Goal: Task Accomplishment & Management: Manage account settings

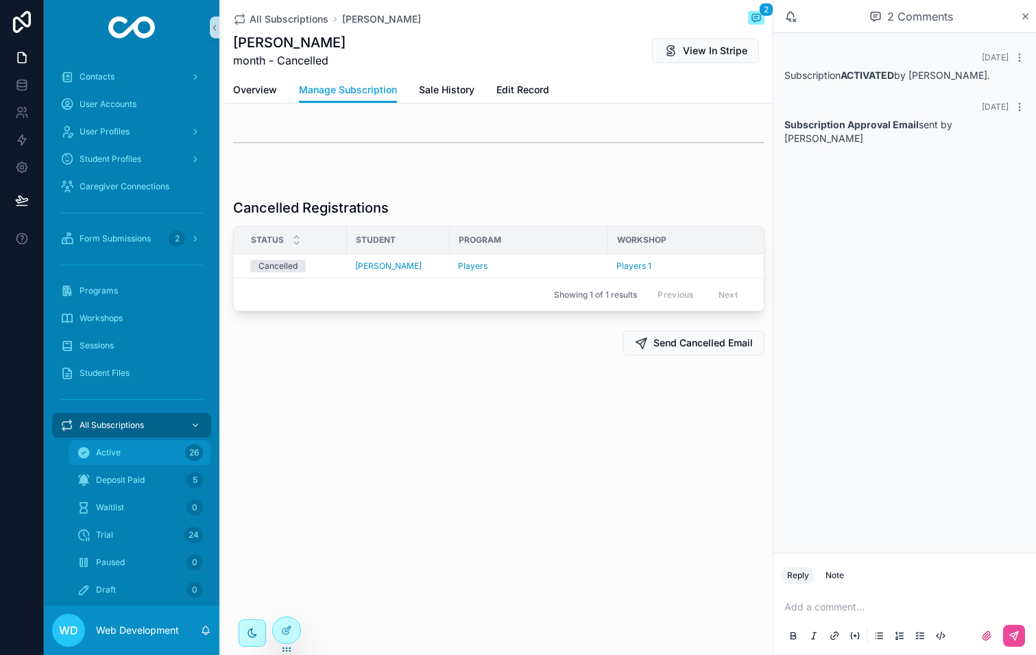
click at [143, 455] on div "Active 26" at bounding box center [140, 453] width 126 height 22
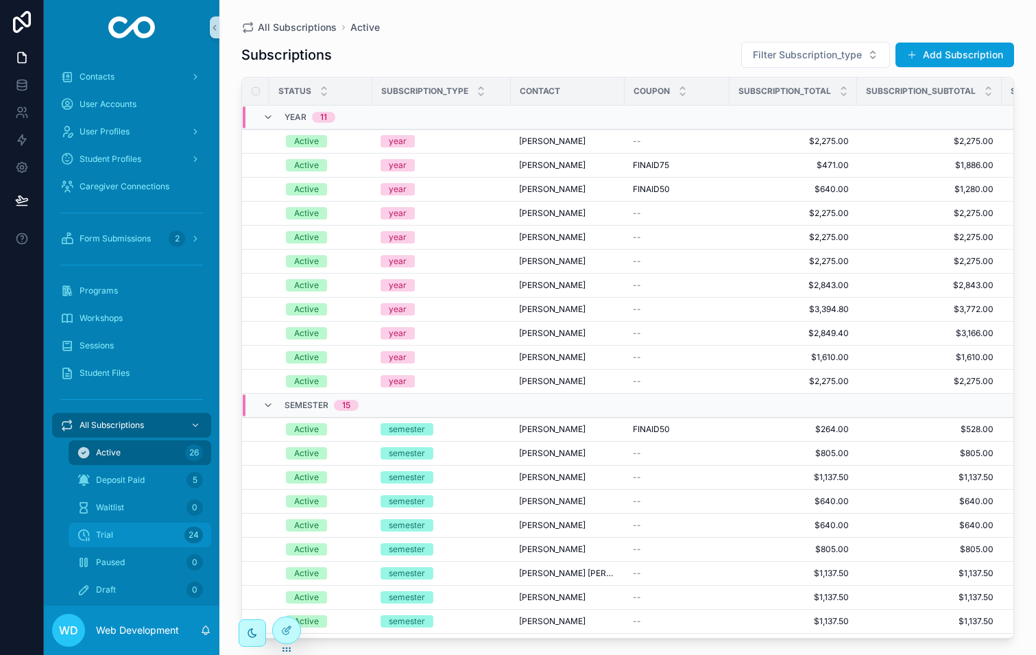
click at [146, 540] on div "Trial 24" at bounding box center [140, 535] width 126 height 22
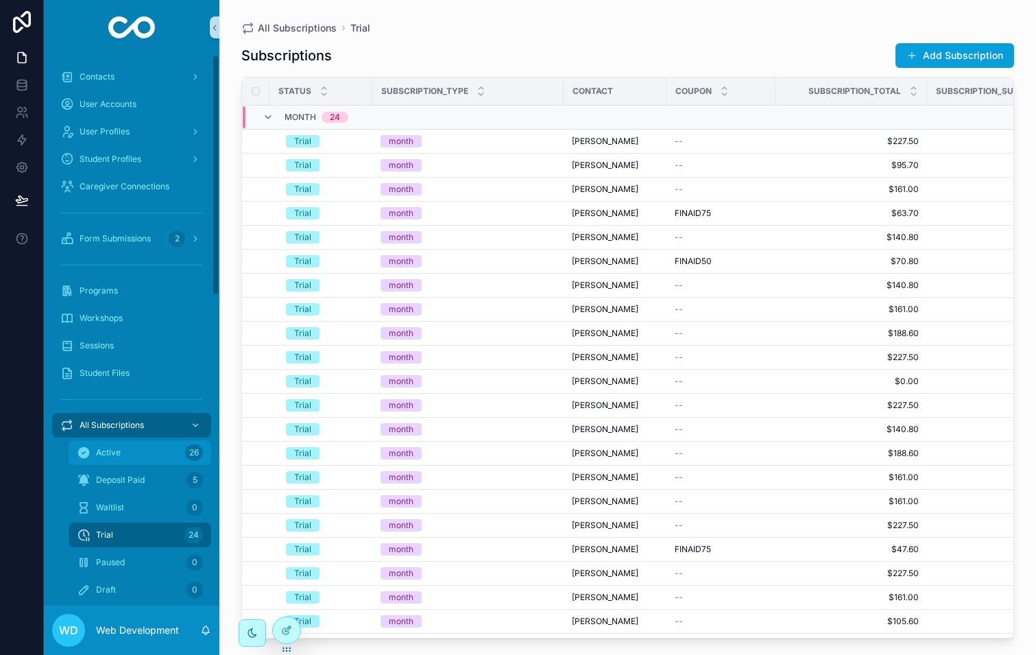
click at [159, 459] on div "Active 26" at bounding box center [140, 453] width 126 height 22
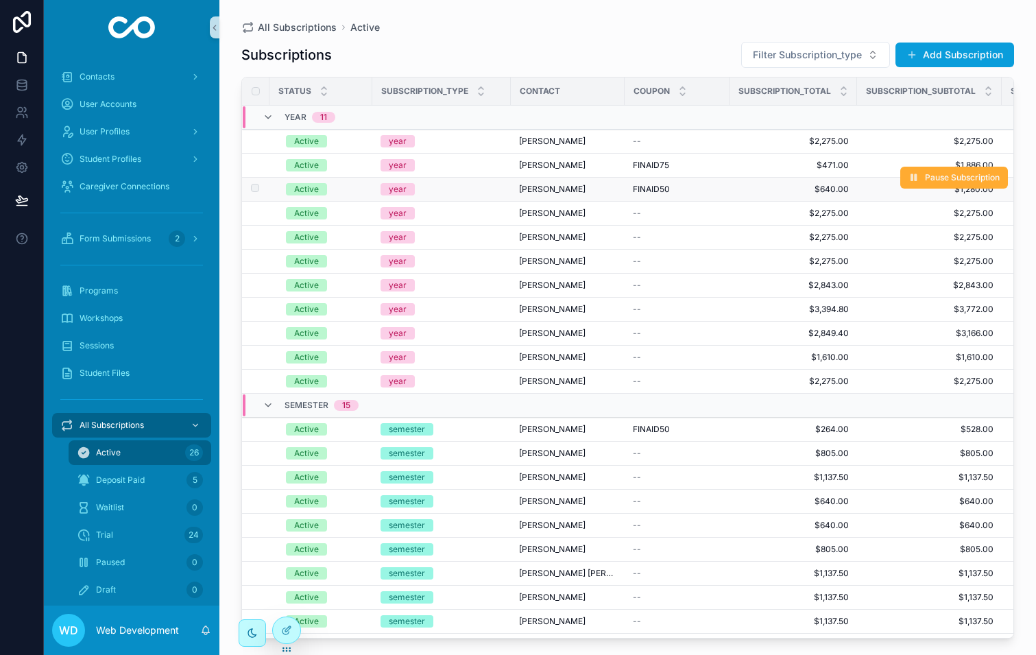
scroll to position [139, 0]
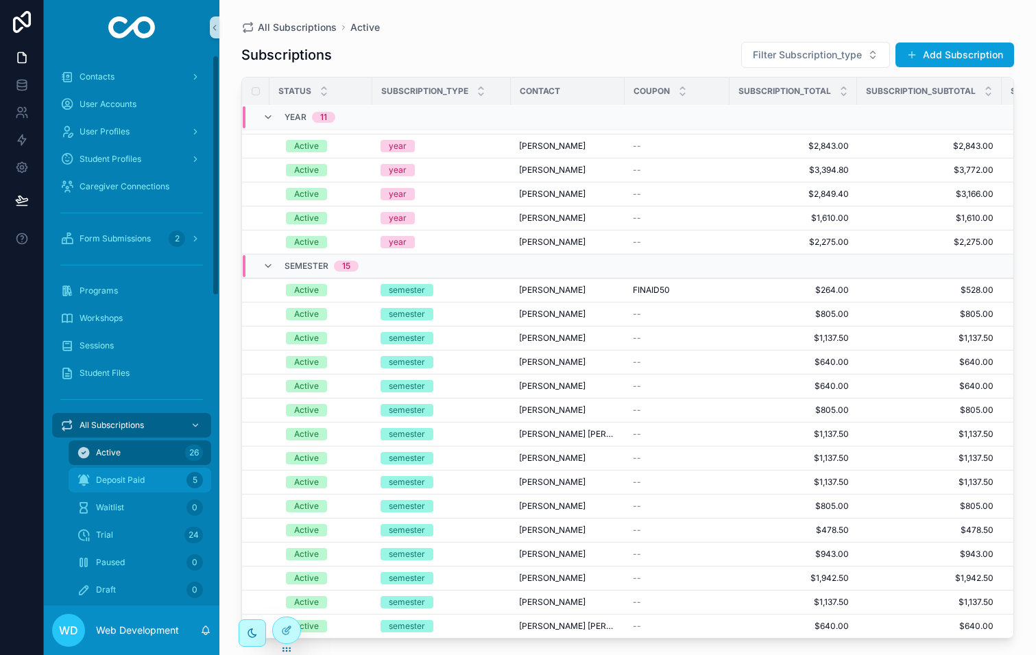
click at [131, 477] on span "Deposit Paid" at bounding box center [120, 480] width 49 height 11
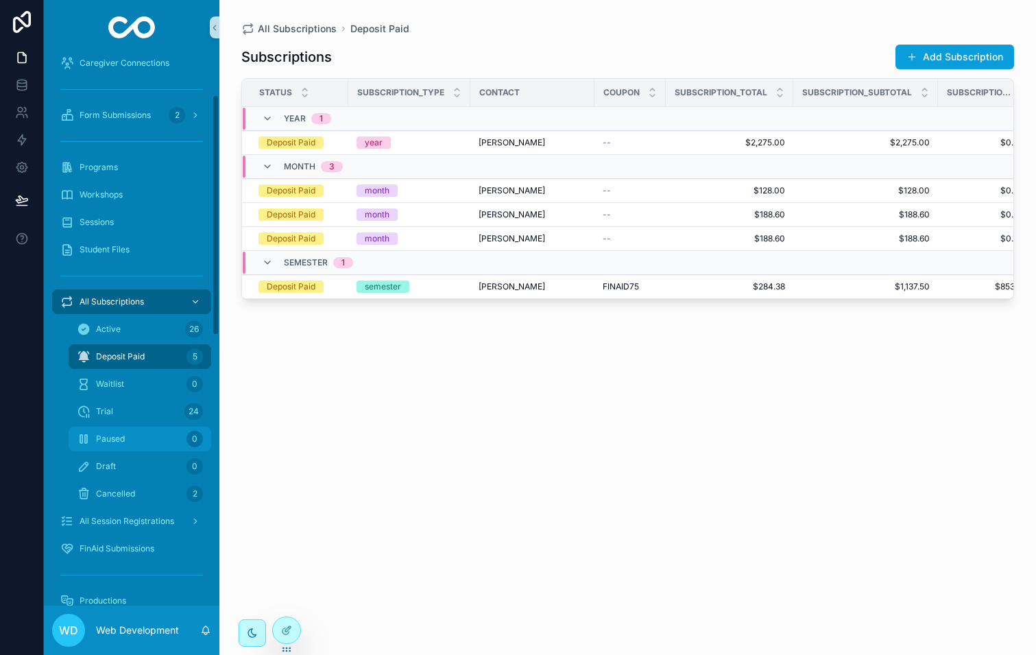
scroll to position [130, 0]
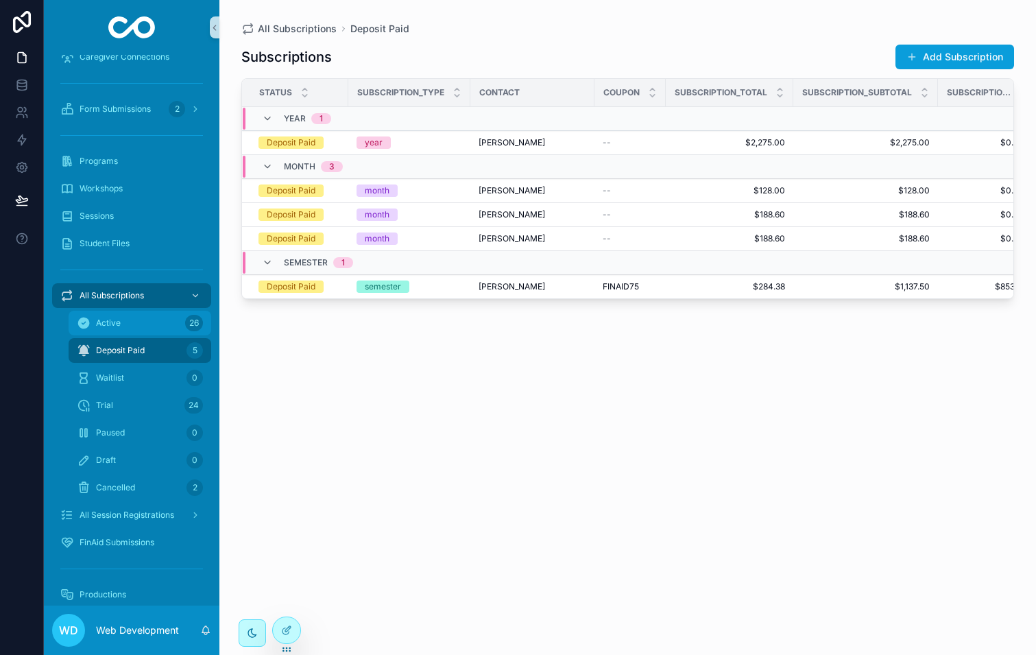
click at [142, 331] on div "Active 26" at bounding box center [140, 323] width 126 height 22
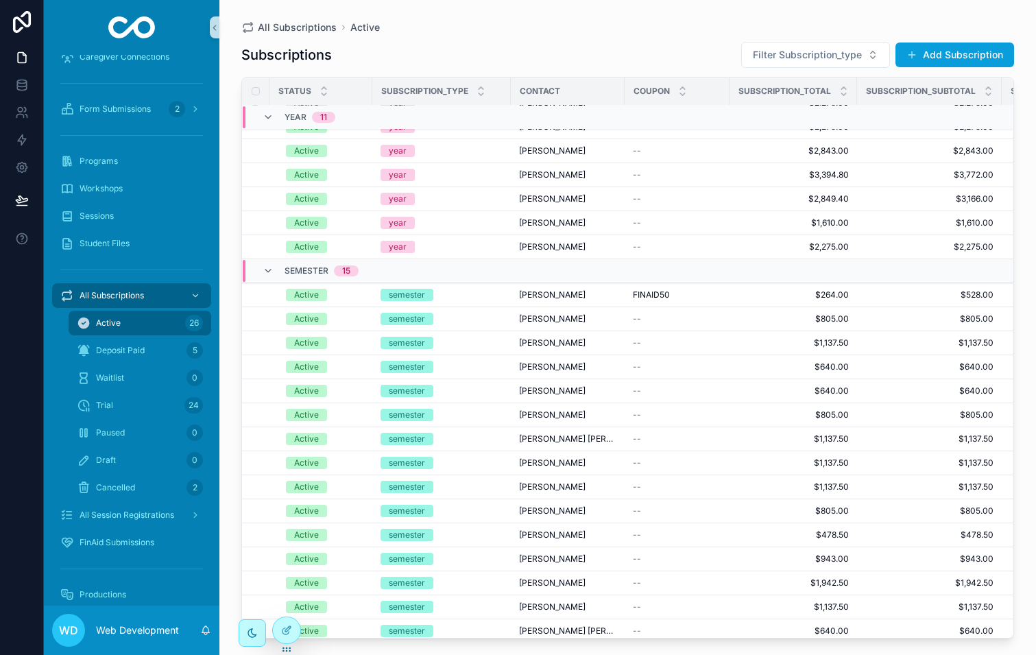
scroll to position [139, 0]
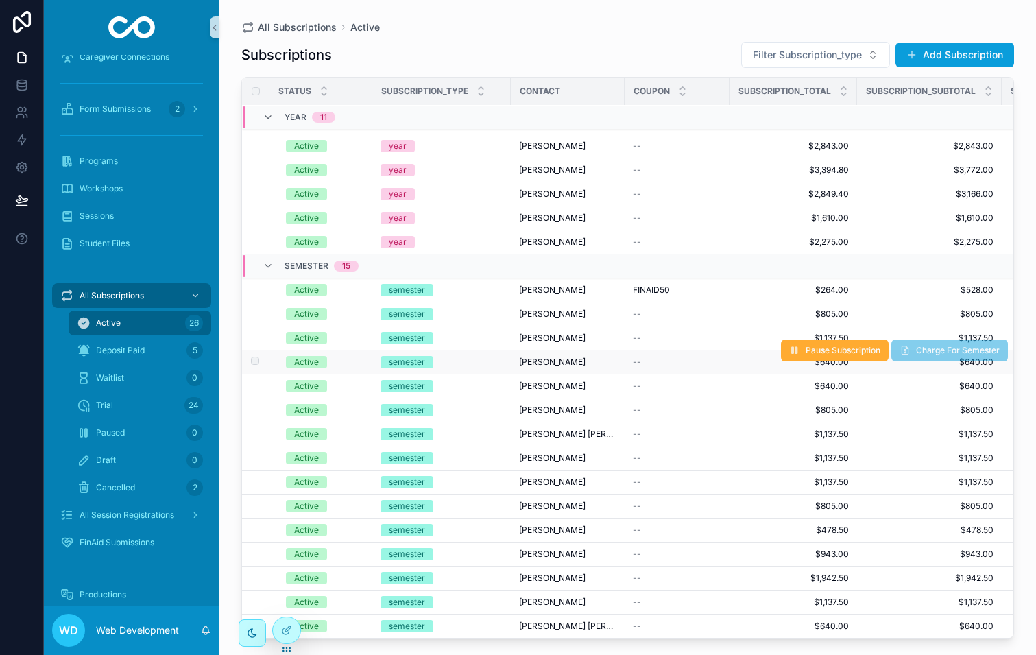
click at [467, 359] on div "semester" at bounding box center [442, 362] width 122 height 12
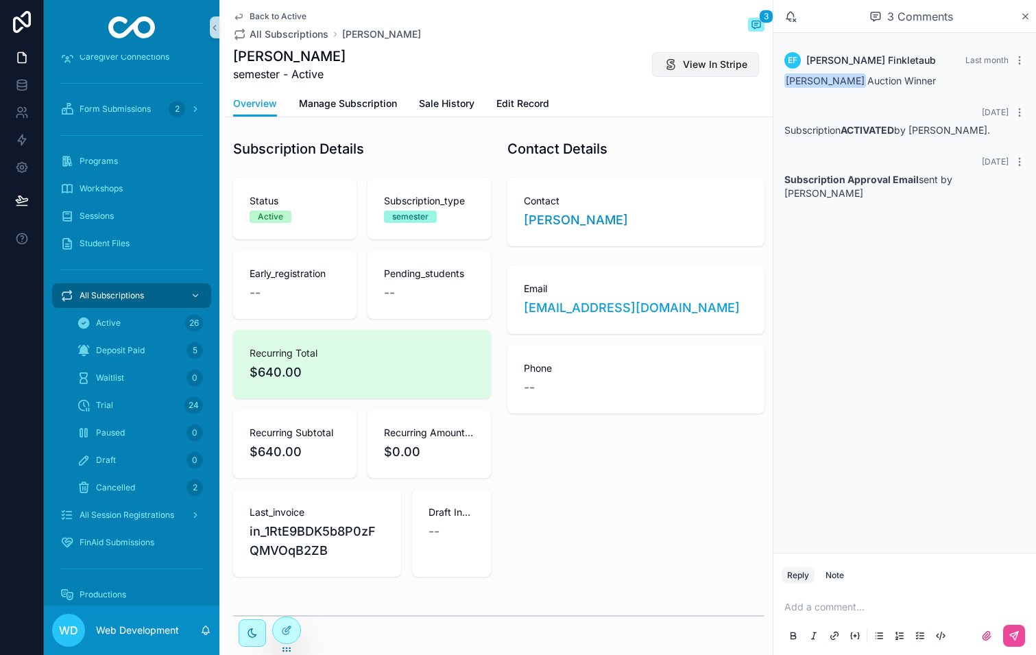
click at [677, 65] on icon "scrollable content" at bounding box center [671, 65] width 14 height 14
click at [349, 110] on span "Manage Subscription" at bounding box center [348, 104] width 98 height 14
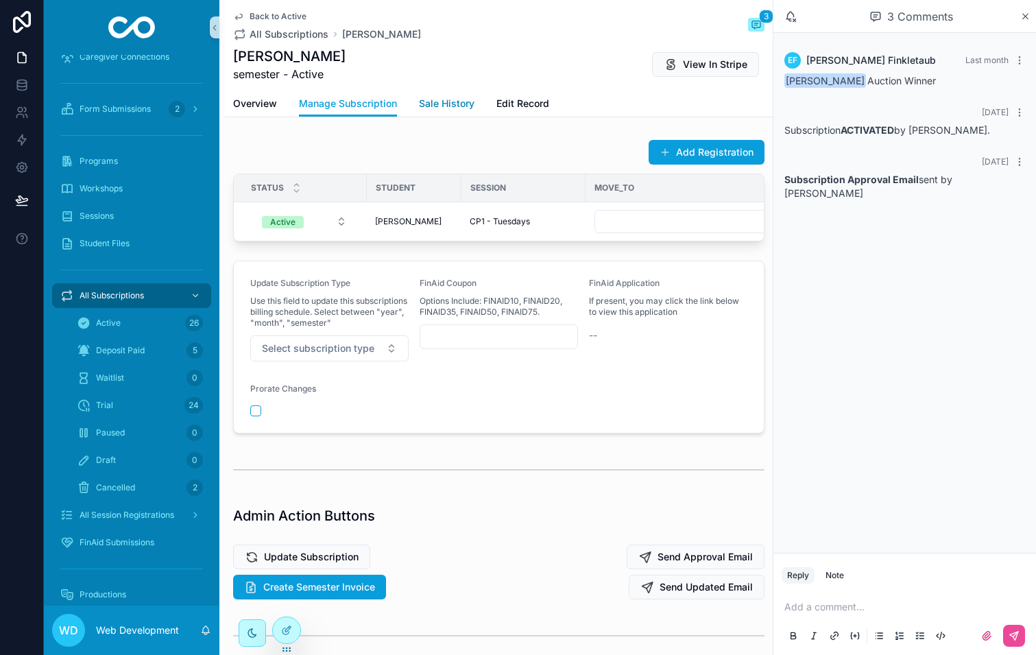
click at [451, 102] on span "Sale History" at bounding box center [447, 104] width 56 height 14
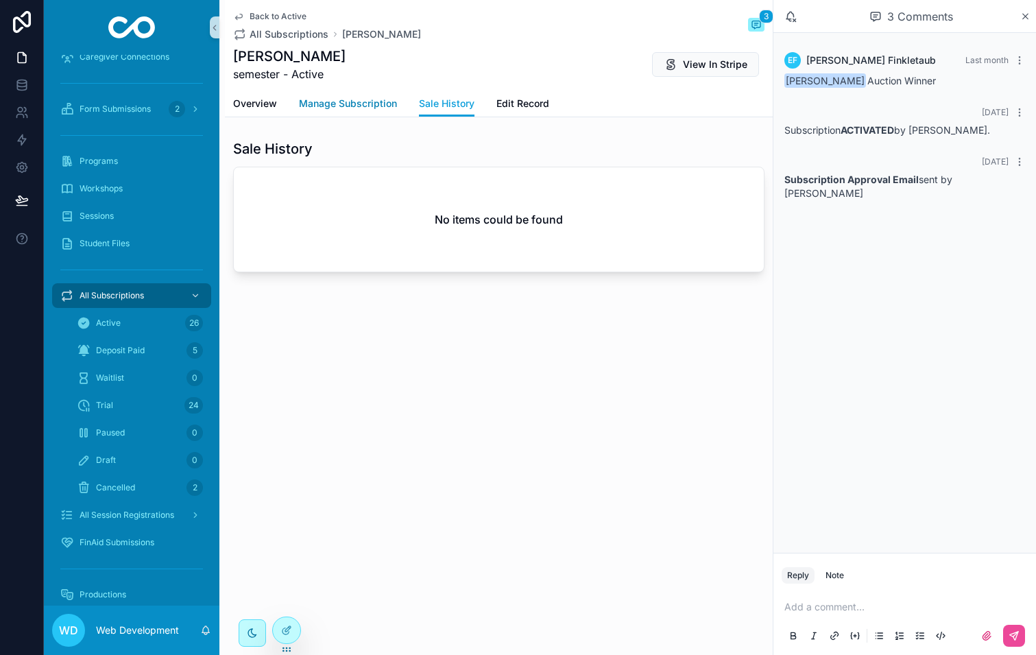
click at [361, 95] on link "Manage Subscription" at bounding box center [348, 104] width 98 height 27
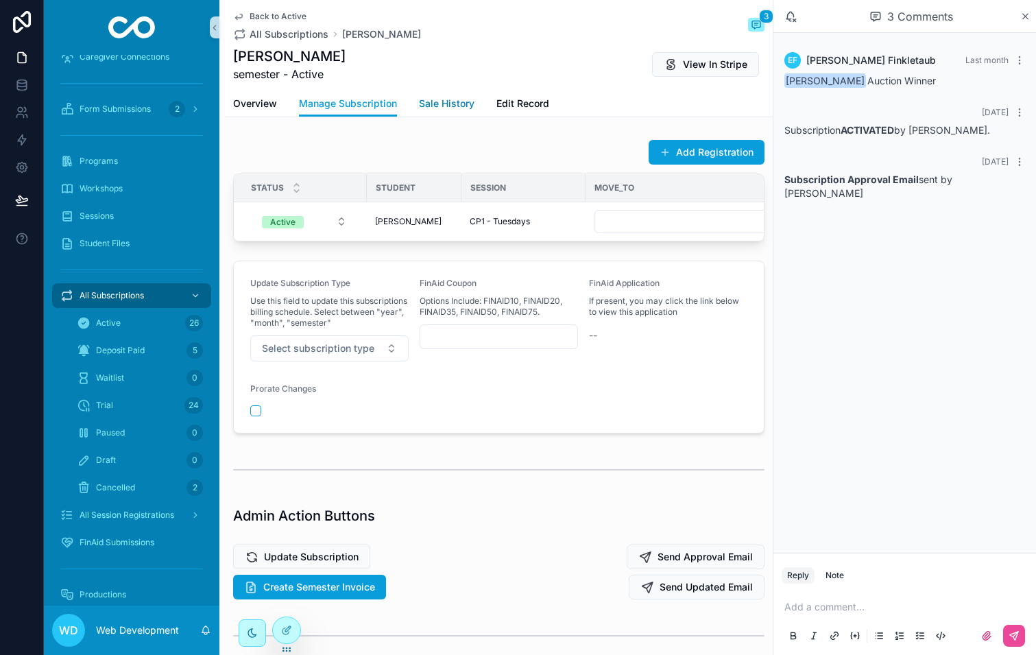
click at [433, 94] on link "Sale History" at bounding box center [447, 104] width 56 height 27
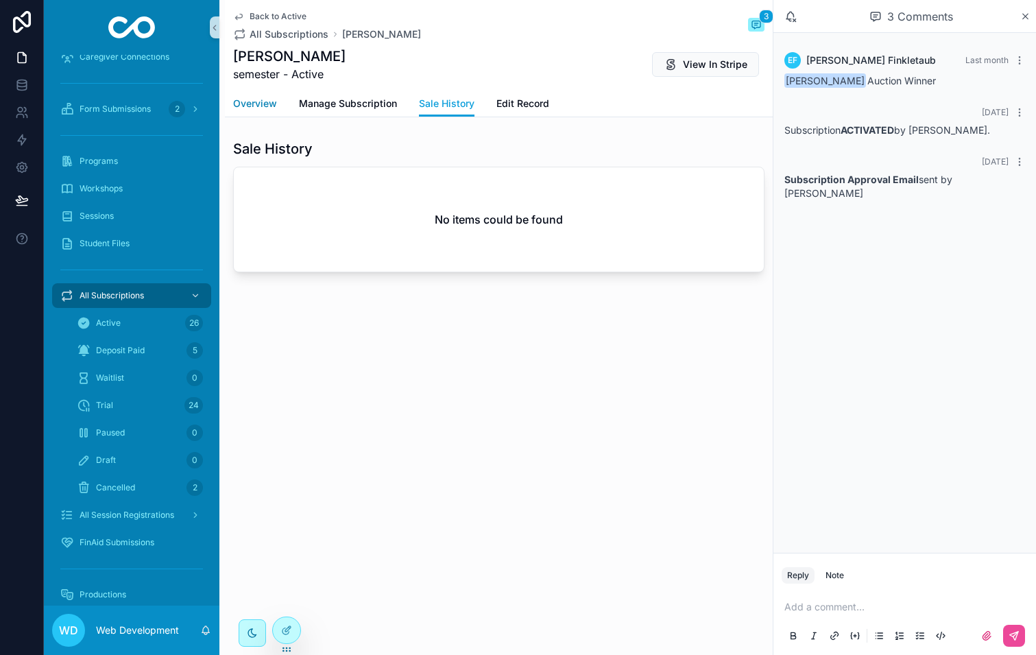
click at [261, 101] on span "Overview" at bounding box center [255, 104] width 44 height 14
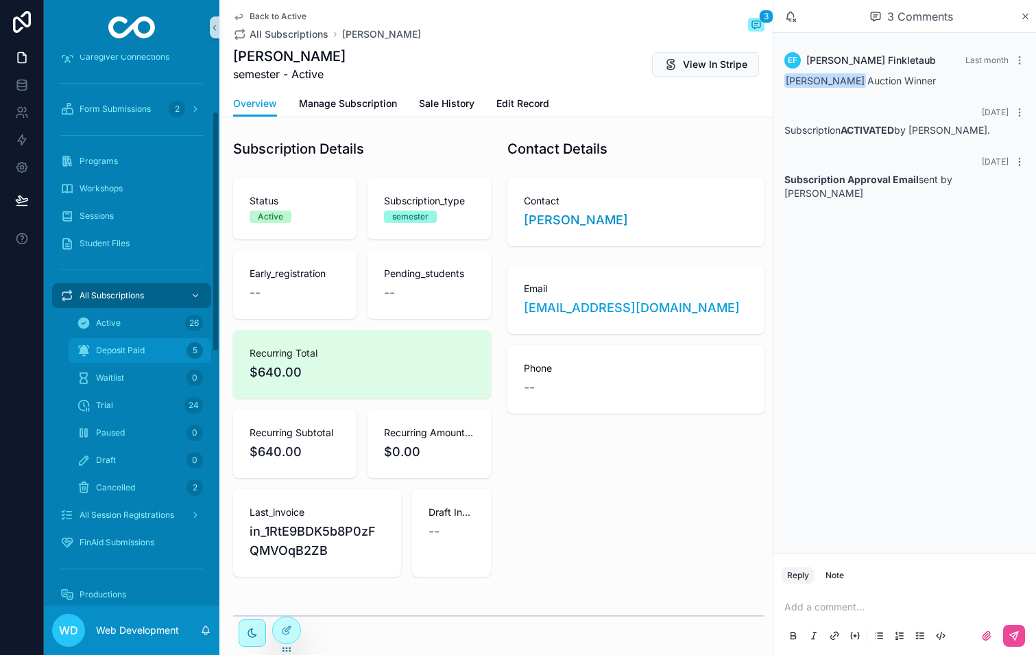
click at [150, 353] on div "Deposit Paid 5" at bounding box center [140, 351] width 126 height 22
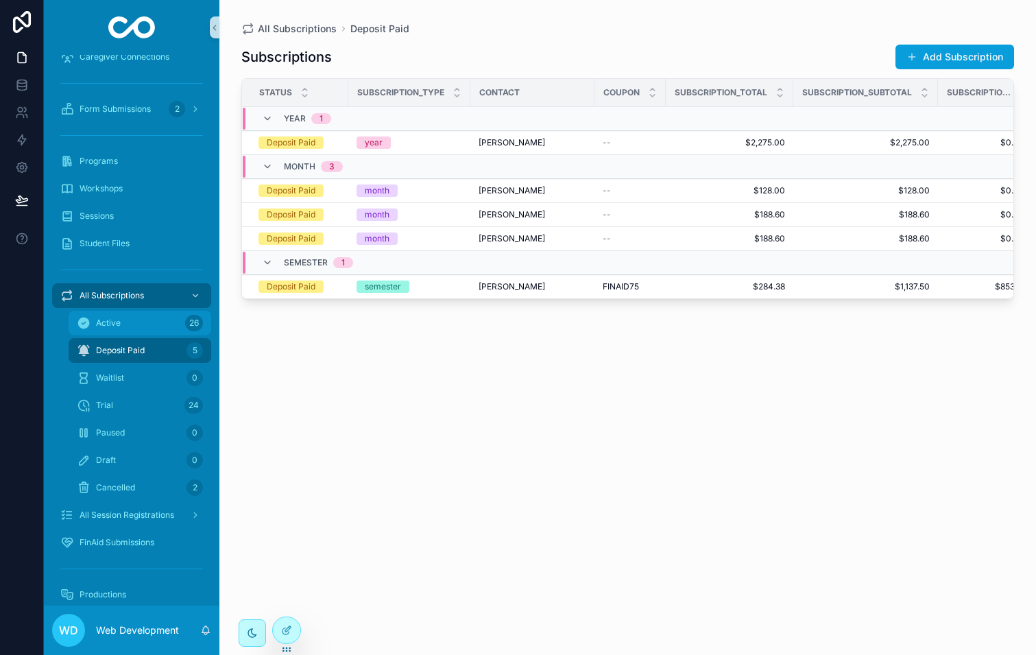
click at [147, 322] on div "Active 26" at bounding box center [140, 323] width 126 height 22
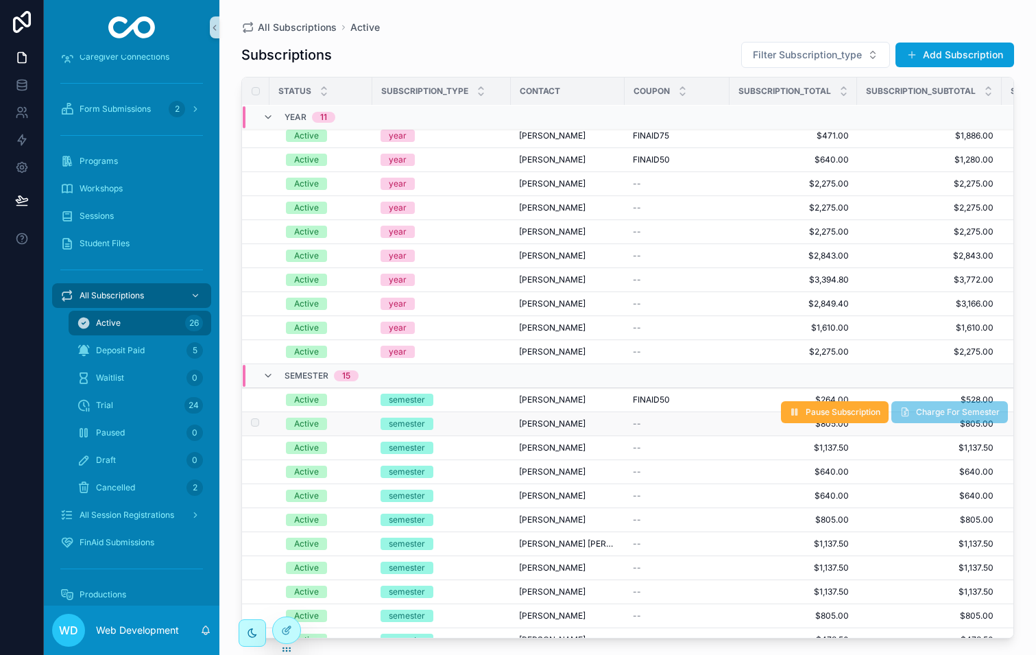
scroll to position [50, 0]
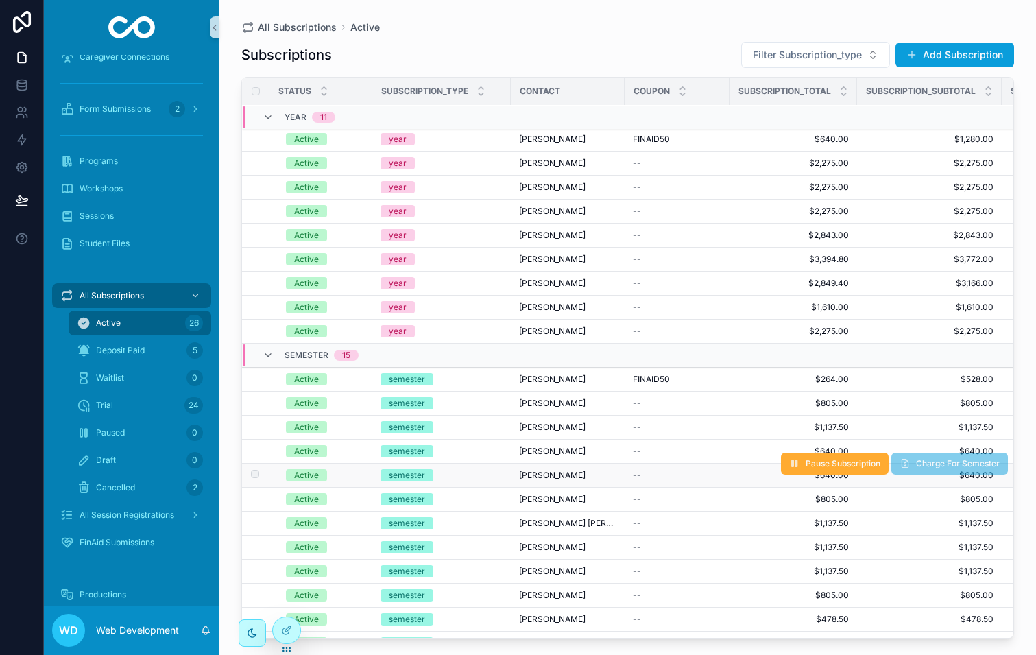
click at [477, 473] on div "semester" at bounding box center [442, 475] width 122 height 12
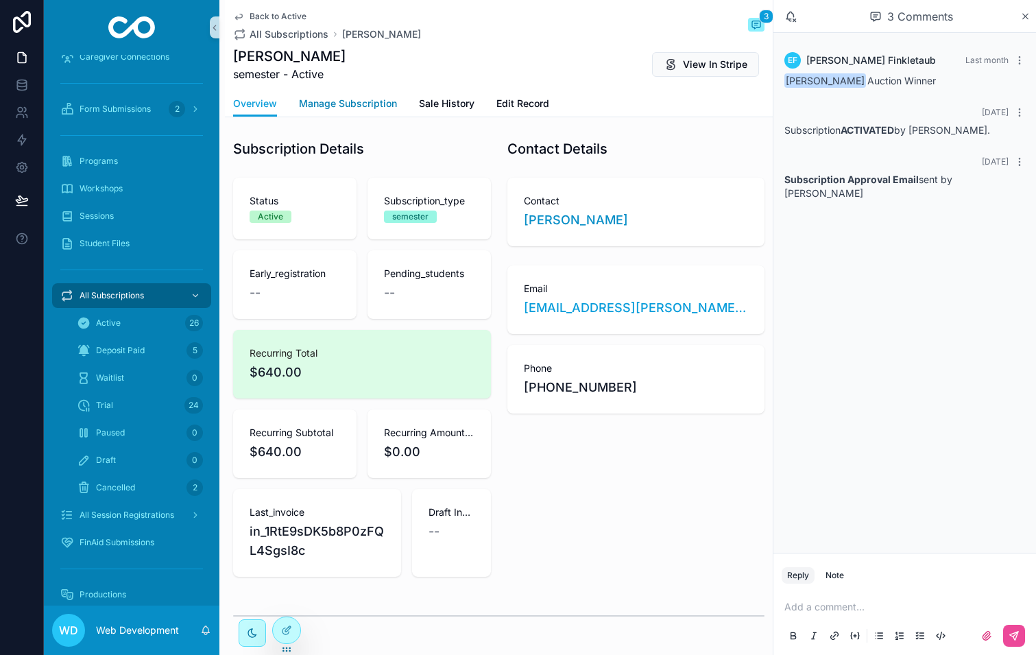
click at [363, 111] on link "Manage Subscription" at bounding box center [348, 104] width 98 height 27
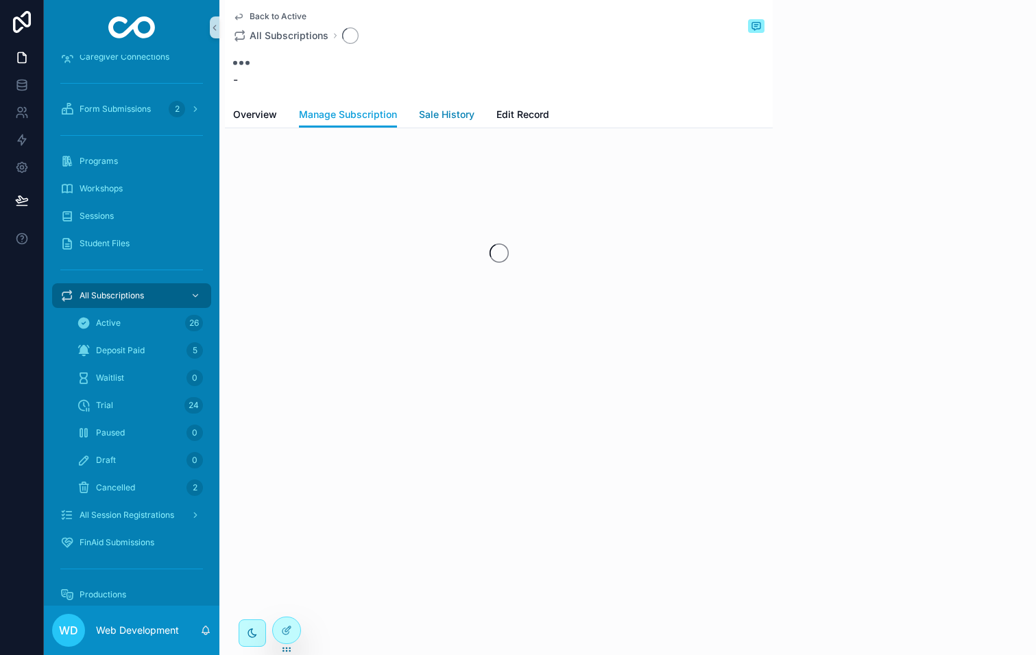
click at [447, 109] on span "Sale History" at bounding box center [447, 115] width 56 height 14
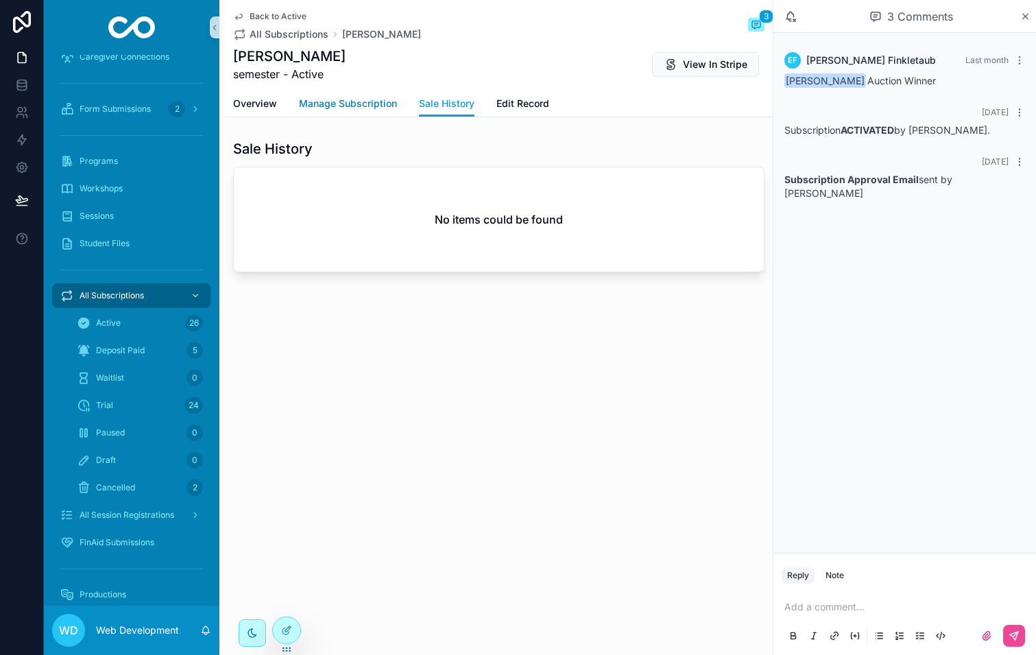
click at [362, 102] on span "Manage Subscription" at bounding box center [348, 104] width 98 height 14
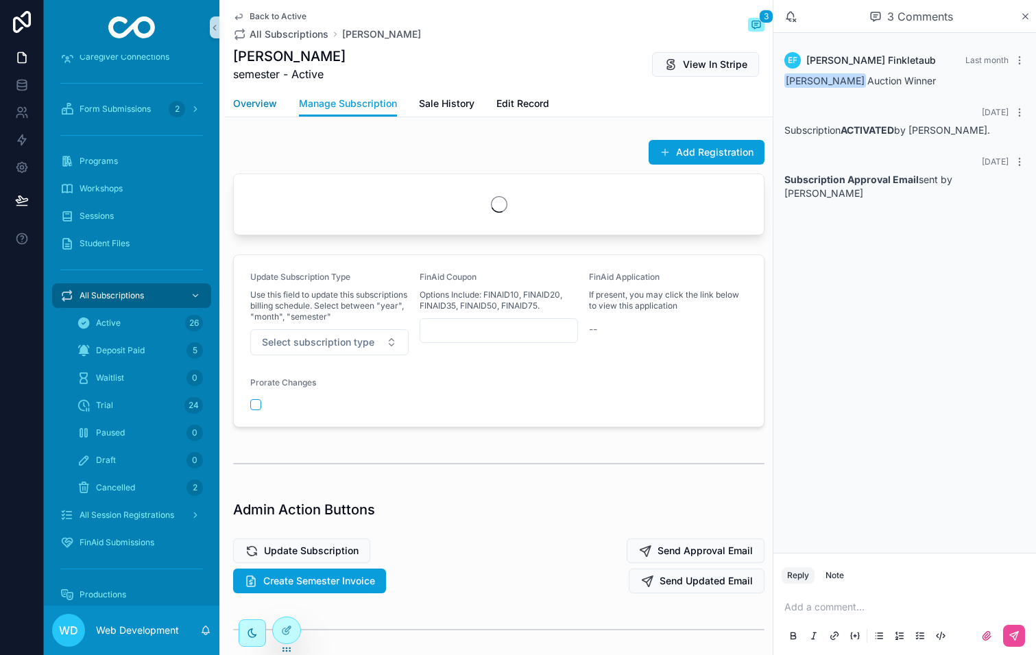
click at [269, 112] on link "Overview" at bounding box center [255, 104] width 44 height 27
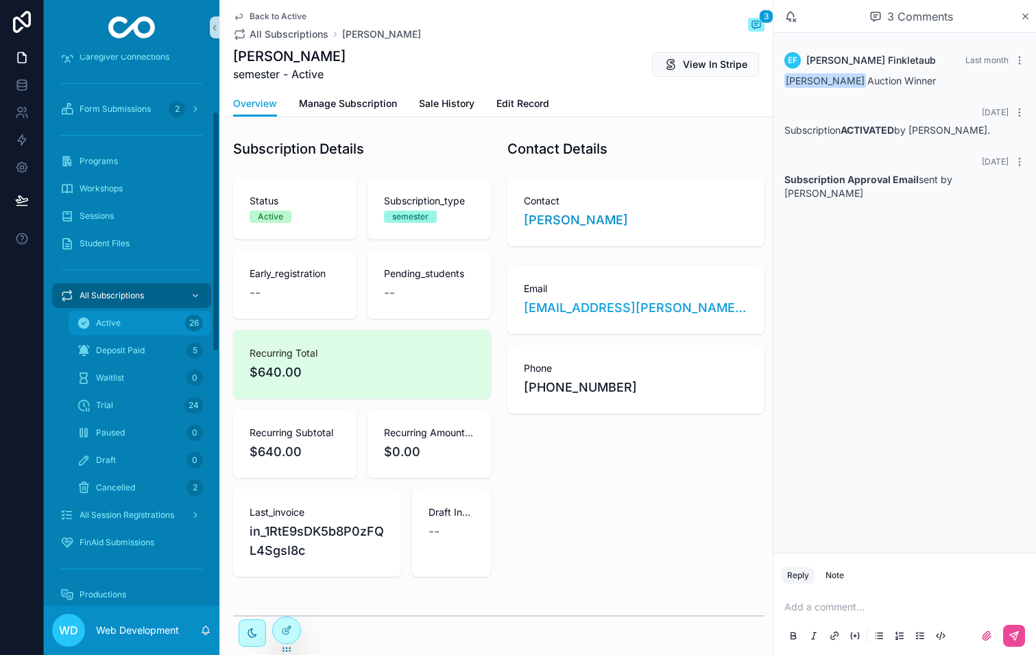
click at [132, 332] on div "Active 26" at bounding box center [140, 323] width 126 height 22
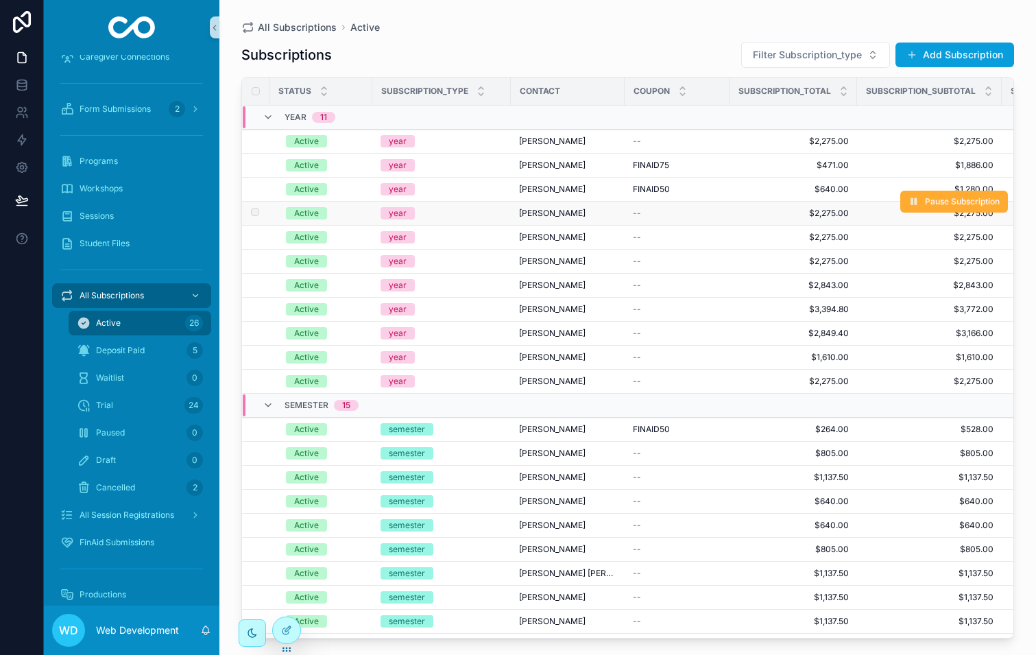
click at [396, 212] on div "year" at bounding box center [398, 213] width 18 height 12
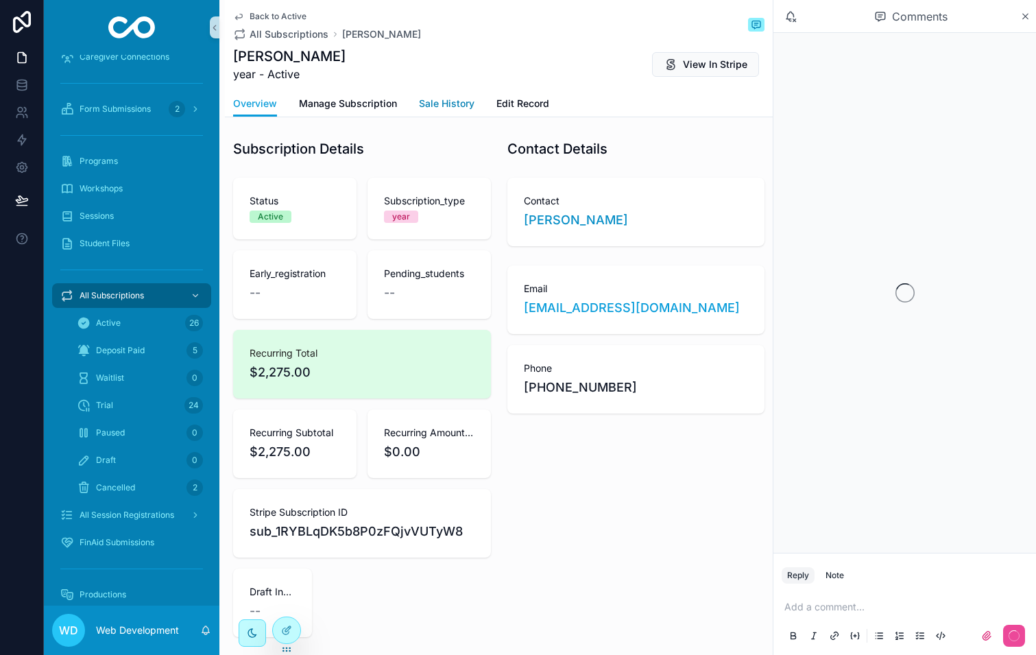
click at [448, 109] on span "Sale History" at bounding box center [447, 104] width 56 height 14
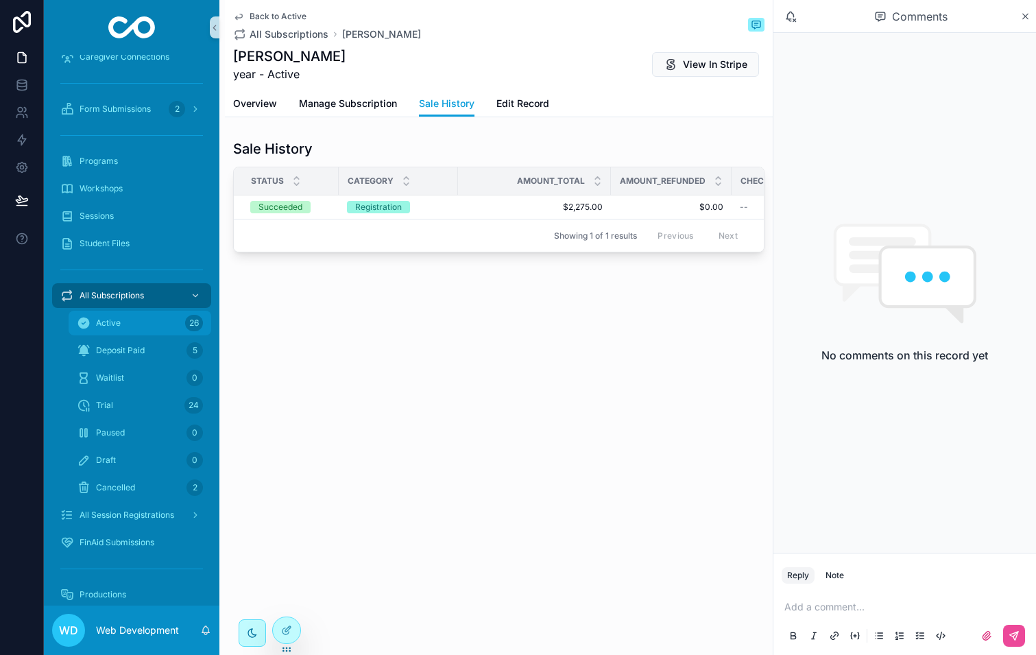
click at [147, 313] on div "Active 26" at bounding box center [140, 323] width 126 height 22
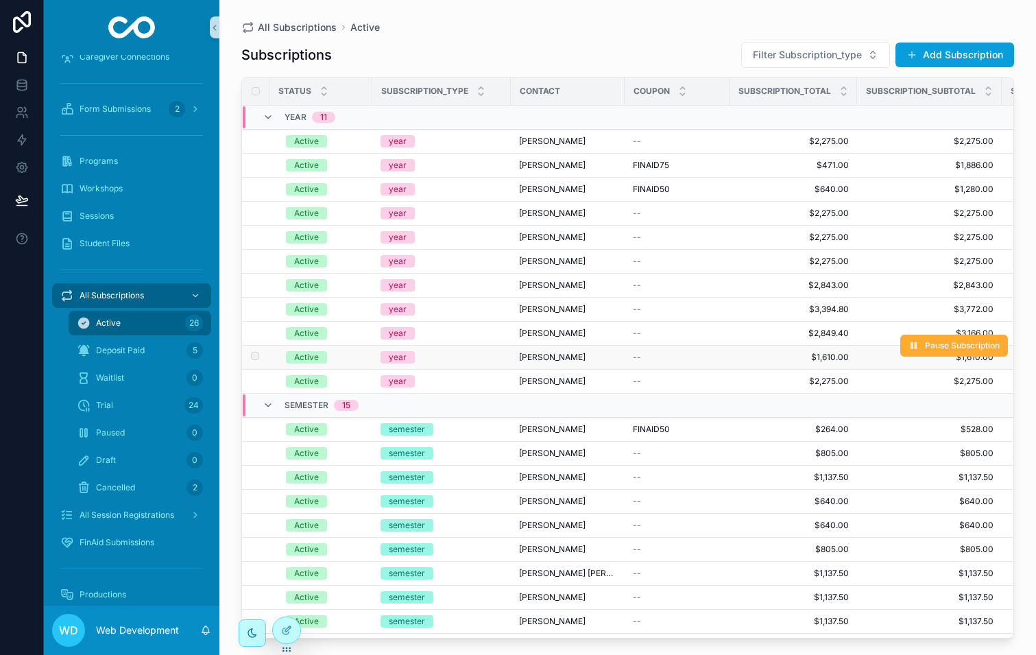
scroll to position [86, 0]
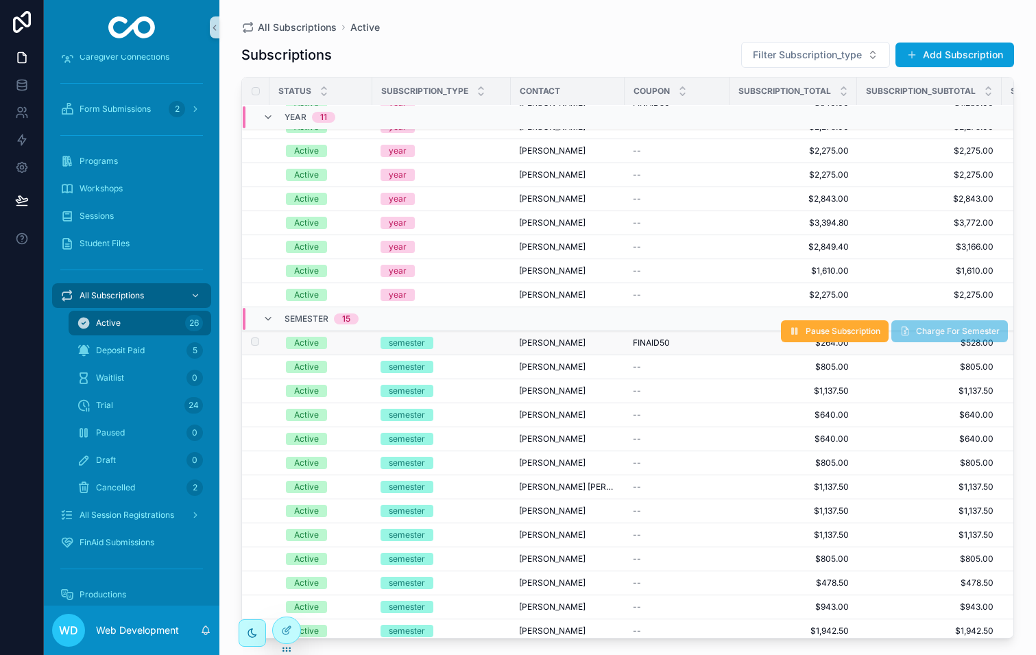
click at [386, 343] on span "semester" at bounding box center [407, 343] width 53 height 12
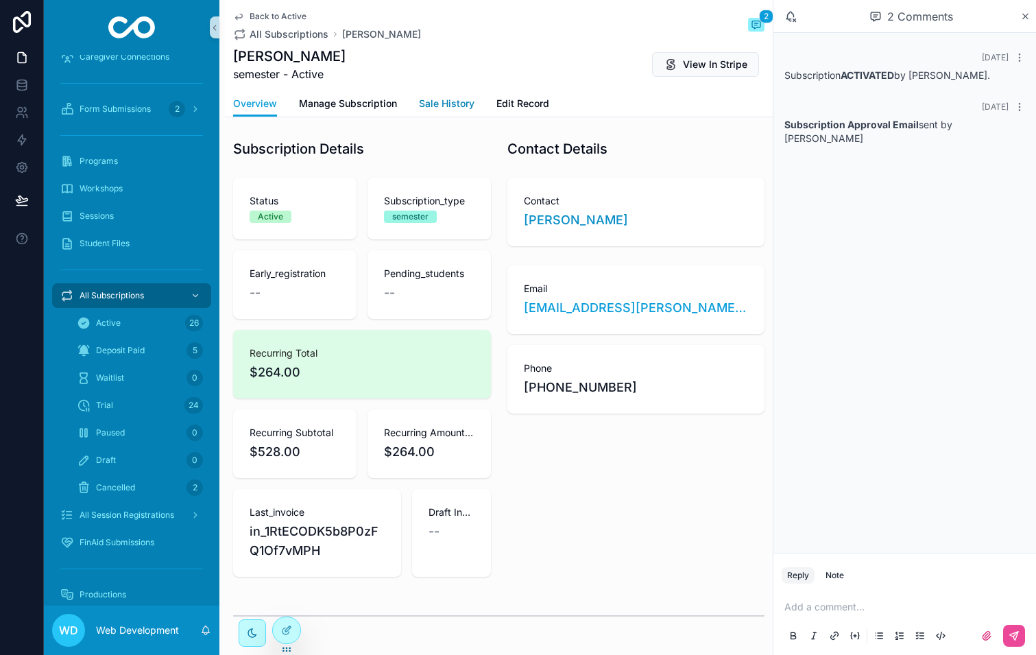
click at [436, 97] on span "Sale History" at bounding box center [447, 104] width 56 height 14
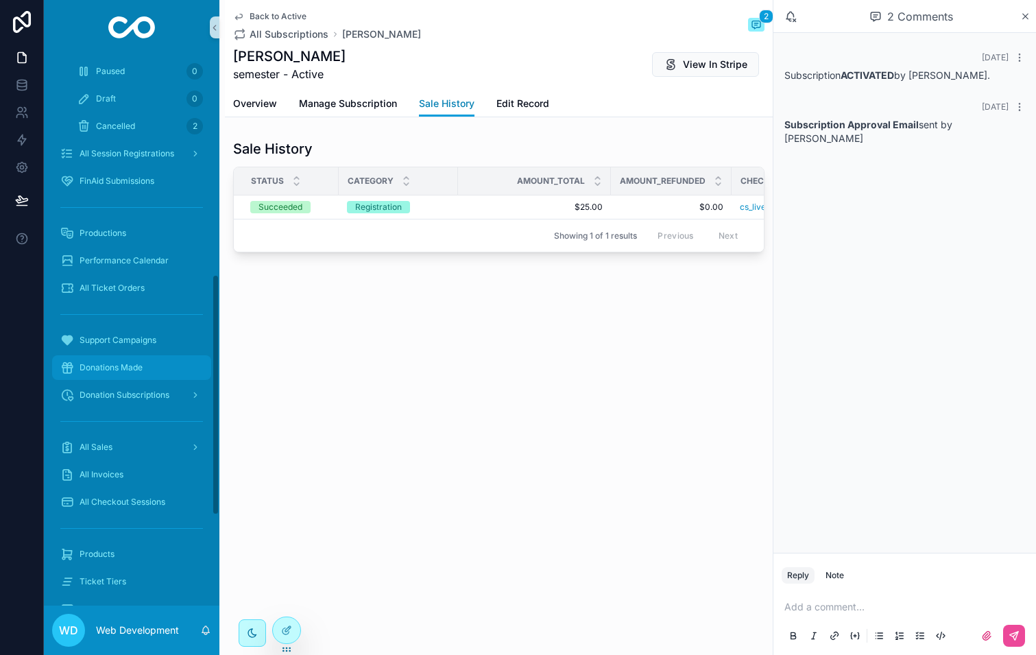
scroll to position [502, 0]
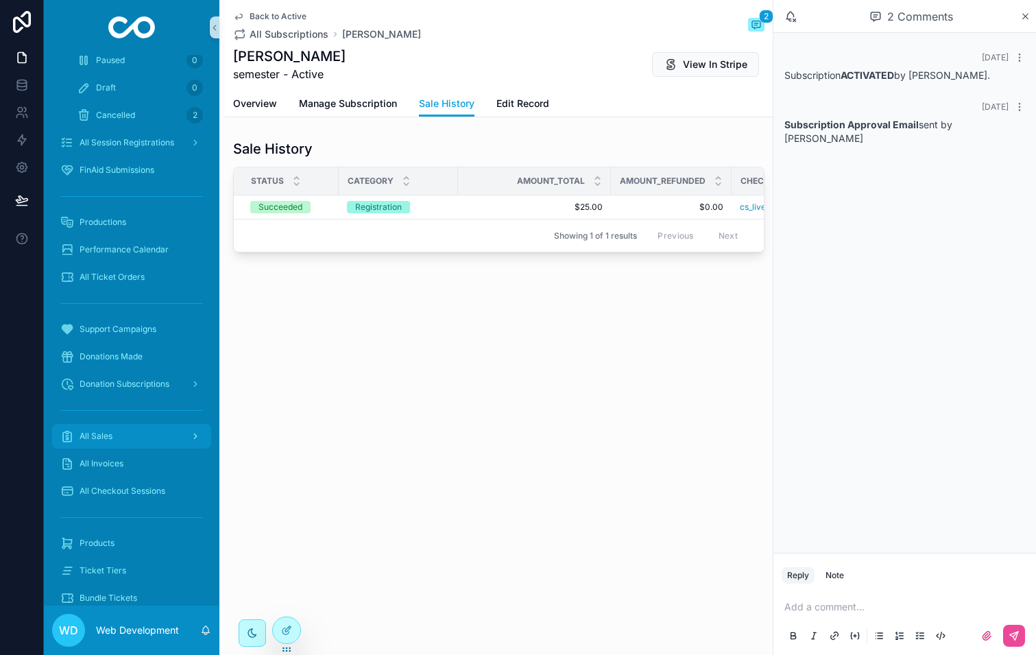
click at [117, 437] on div "All Sales" at bounding box center [131, 436] width 143 height 22
